Goal: Information Seeking & Learning: Find specific page/section

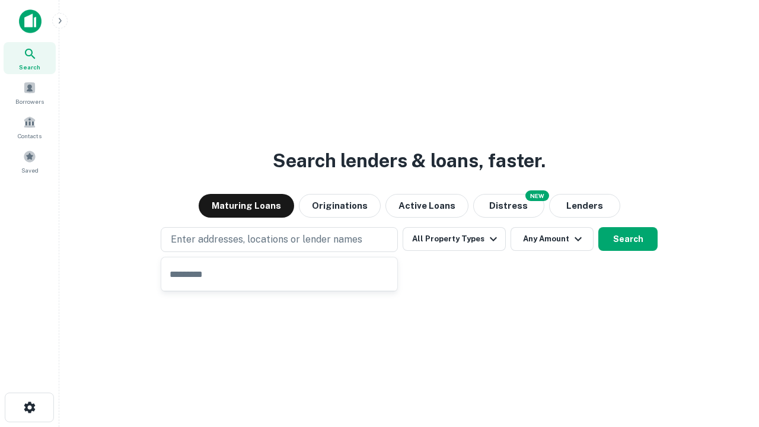
type input "**********"
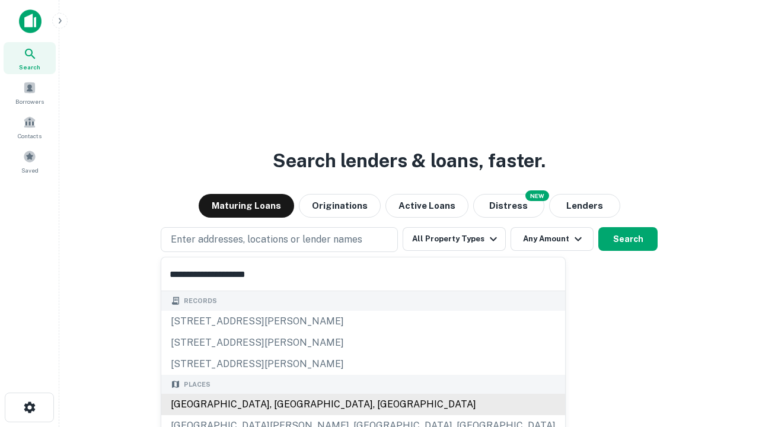
click at [284, 405] on div "[GEOGRAPHIC_DATA], [GEOGRAPHIC_DATA], [GEOGRAPHIC_DATA]" at bounding box center [363, 404] width 404 height 21
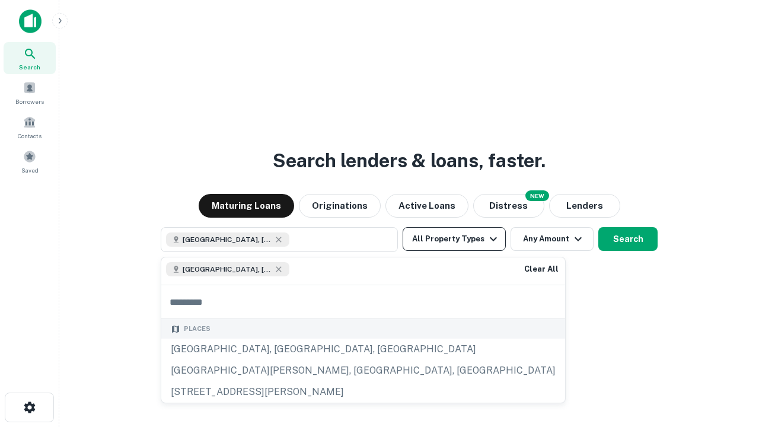
click at [454, 239] on button "All Property Types" at bounding box center [454, 239] width 103 height 24
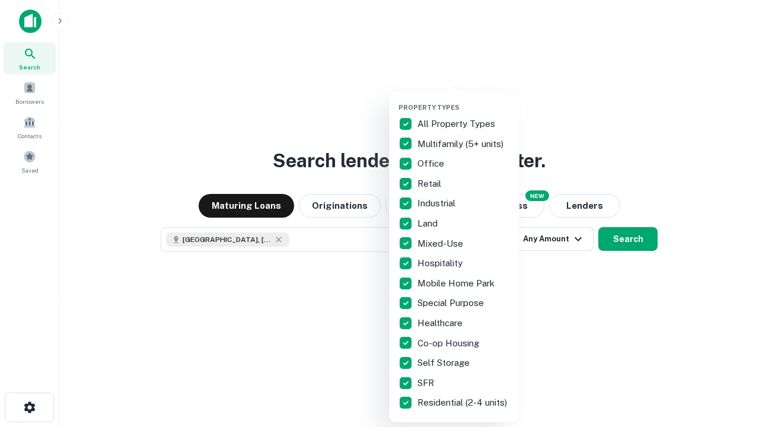
click at [464, 100] on button "button" at bounding box center [464, 100] width 130 height 1
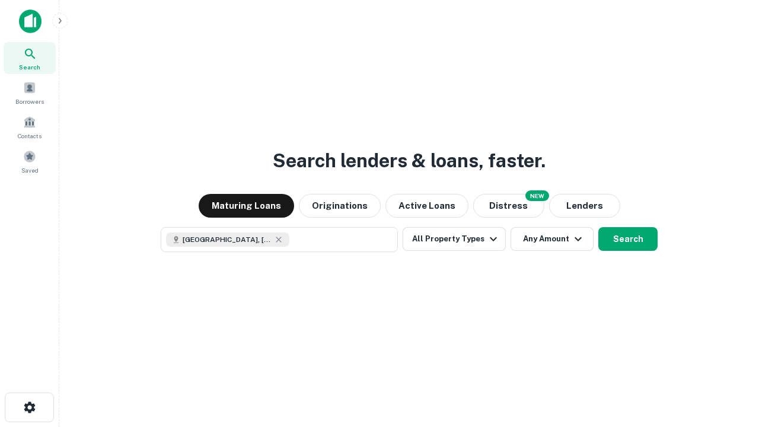
scroll to position [19, 0]
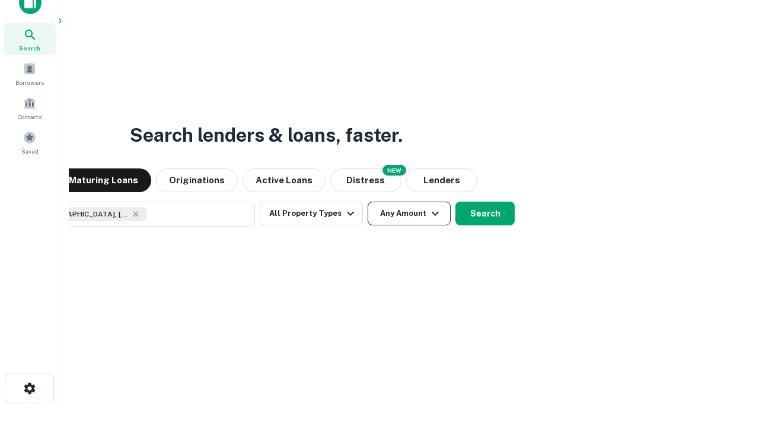
click at [368, 202] on button "Any Amount" at bounding box center [409, 214] width 83 height 24
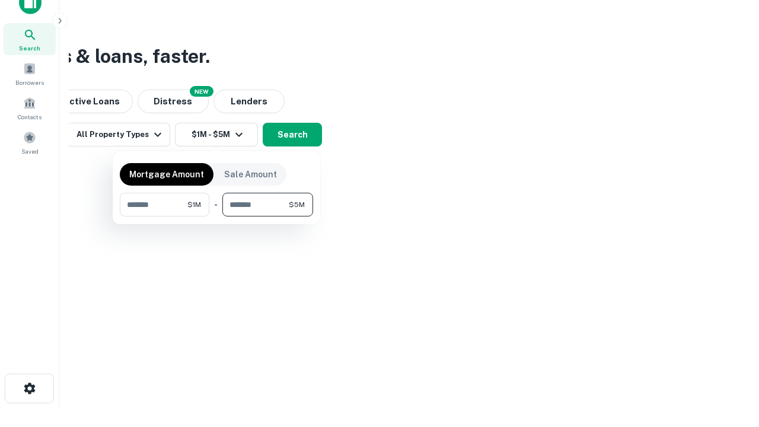
type input "*******"
click at [216, 216] on button "button" at bounding box center [216, 216] width 193 height 1
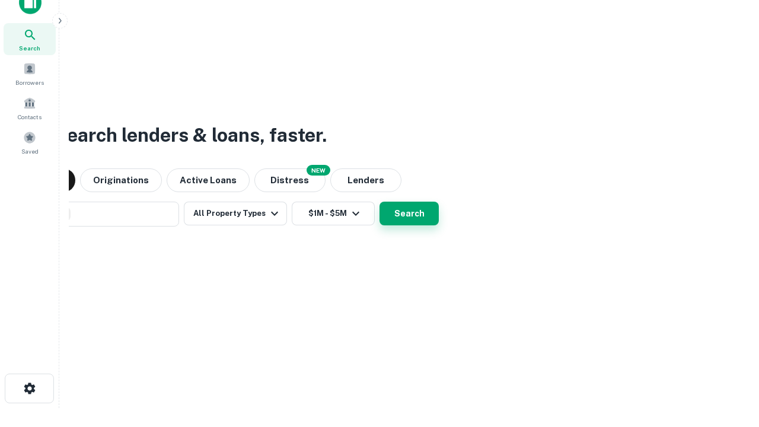
click at [380, 202] on button "Search" at bounding box center [409, 214] width 59 height 24
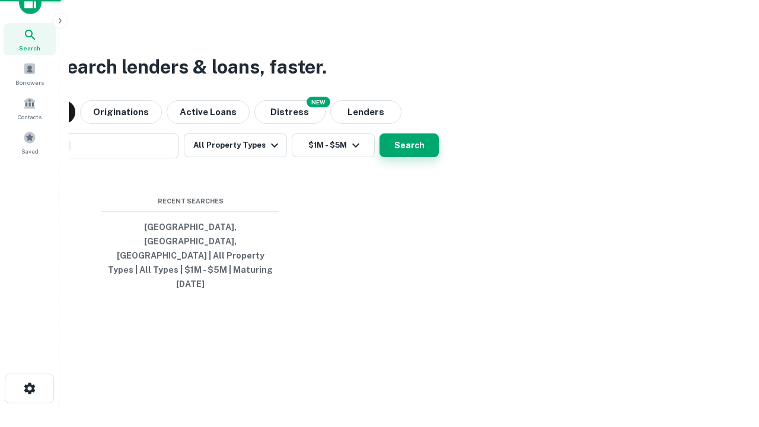
scroll to position [31, 336]
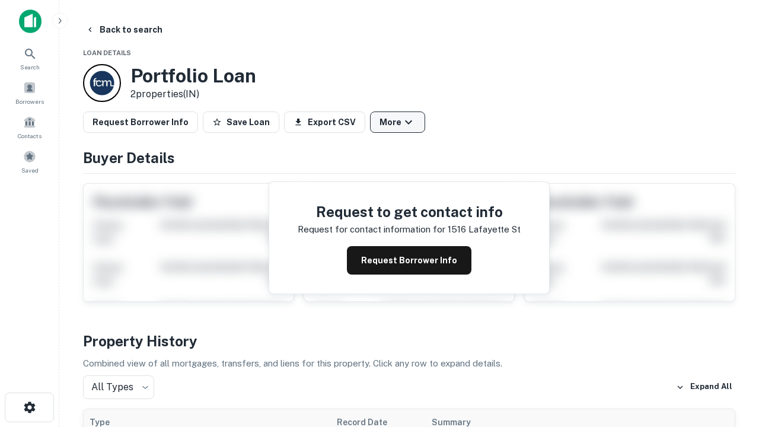
click at [397, 122] on button "More" at bounding box center [397, 122] width 55 height 21
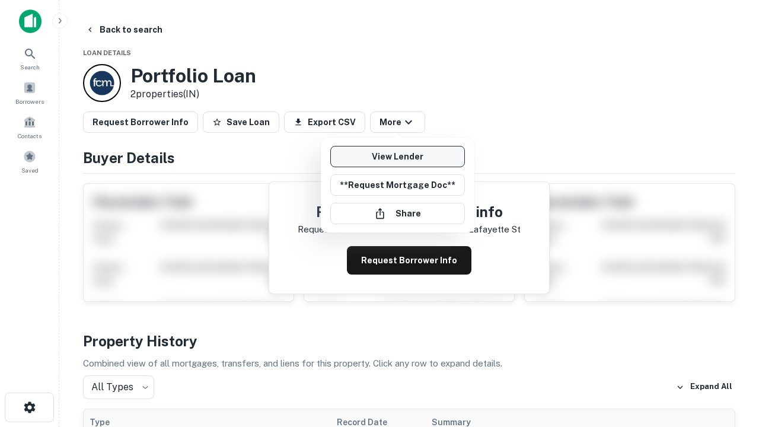
click at [397, 157] on link "View Lender" at bounding box center [397, 156] width 135 height 21
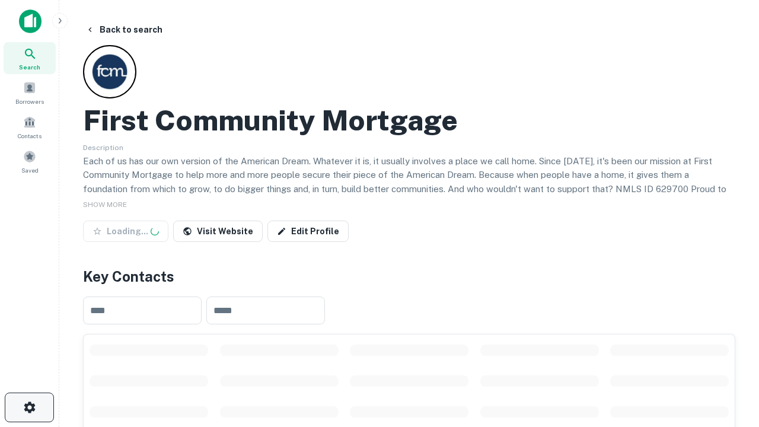
click at [29, 407] on icon "button" at bounding box center [30, 407] width 14 height 14
